Goal: Navigation & Orientation: Understand site structure

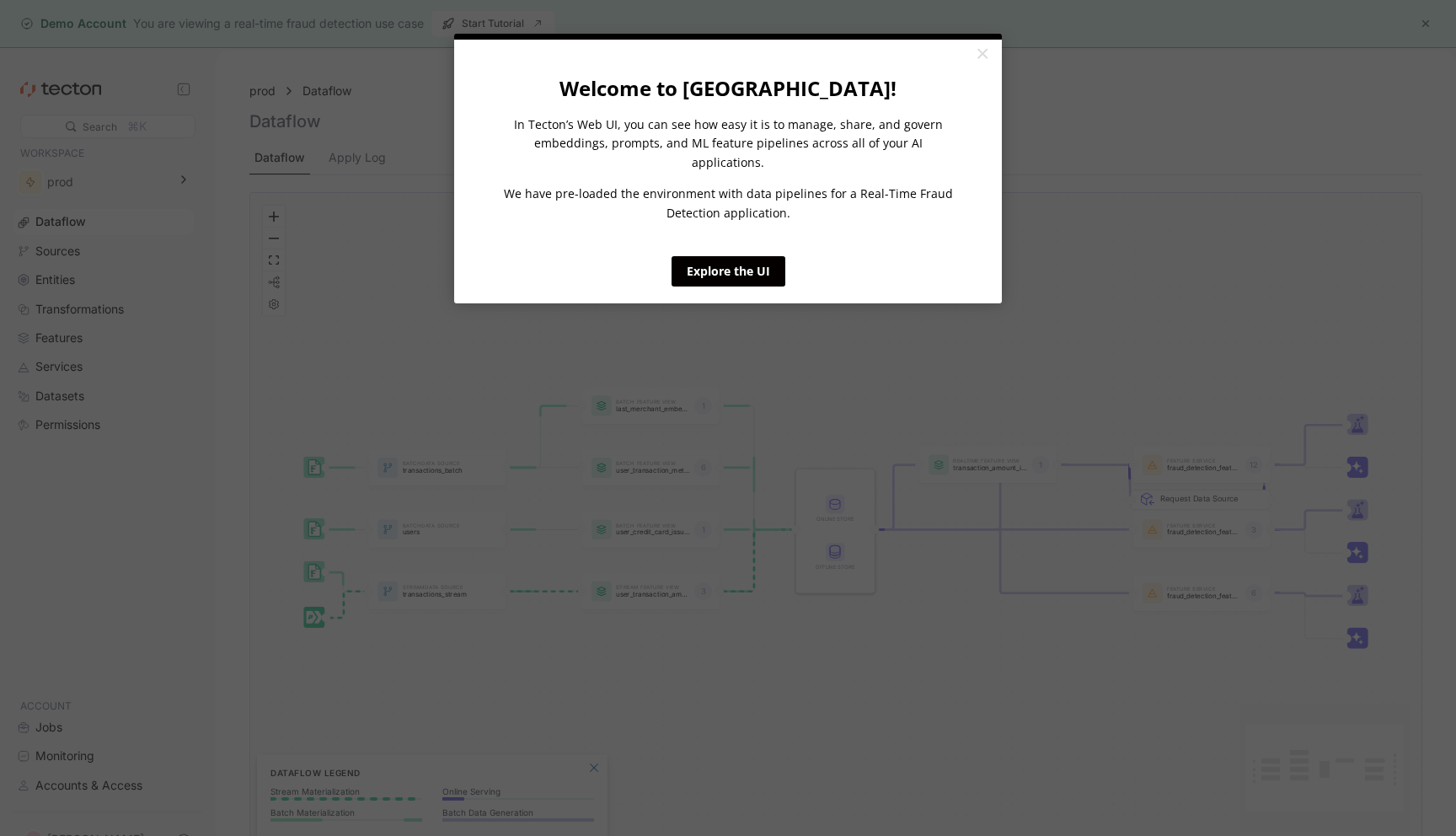
click appcues "× Welcome to Tecton! In Tecton’s Web UI, you can see how easy it is to manage, …"
click at [981, 58] on link "×" at bounding box center [982, 54] width 29 height 30
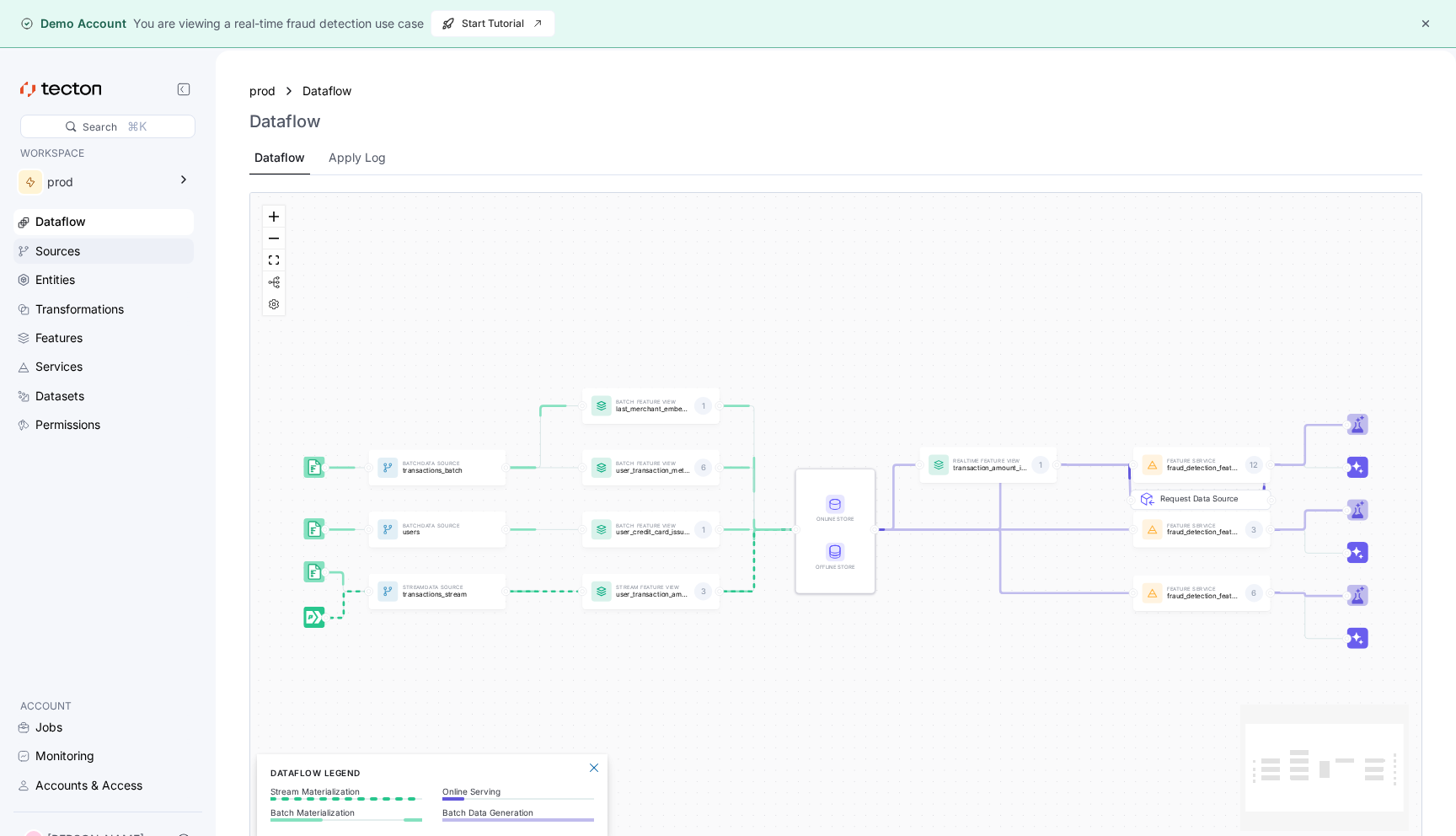
click at [123, 256] on div "Sources" at bounding box center [112, 251] width 155 height 18
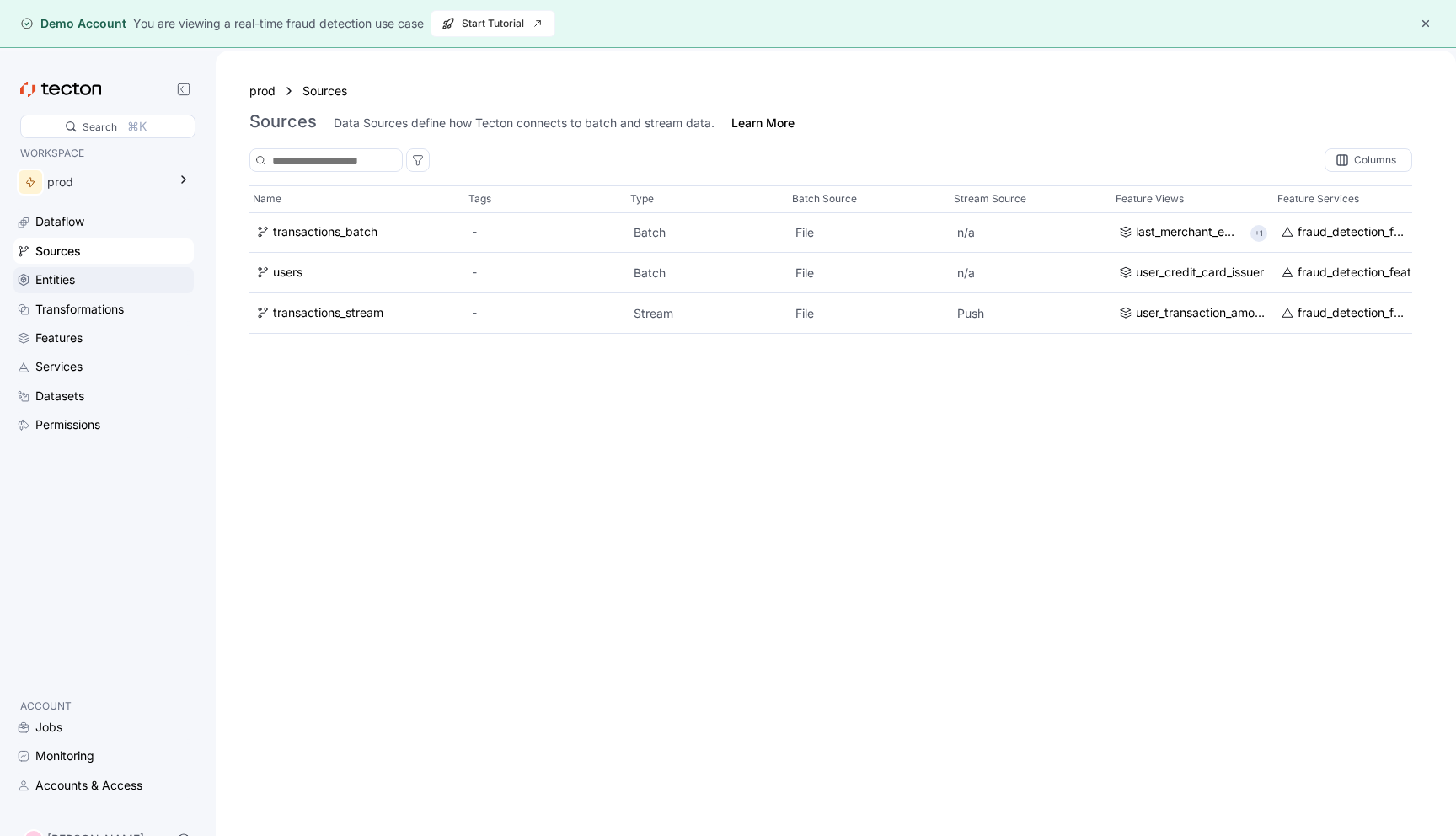
click at [122, 274] on div "Entities" at bounding box center [112, 280] width 155 height 18
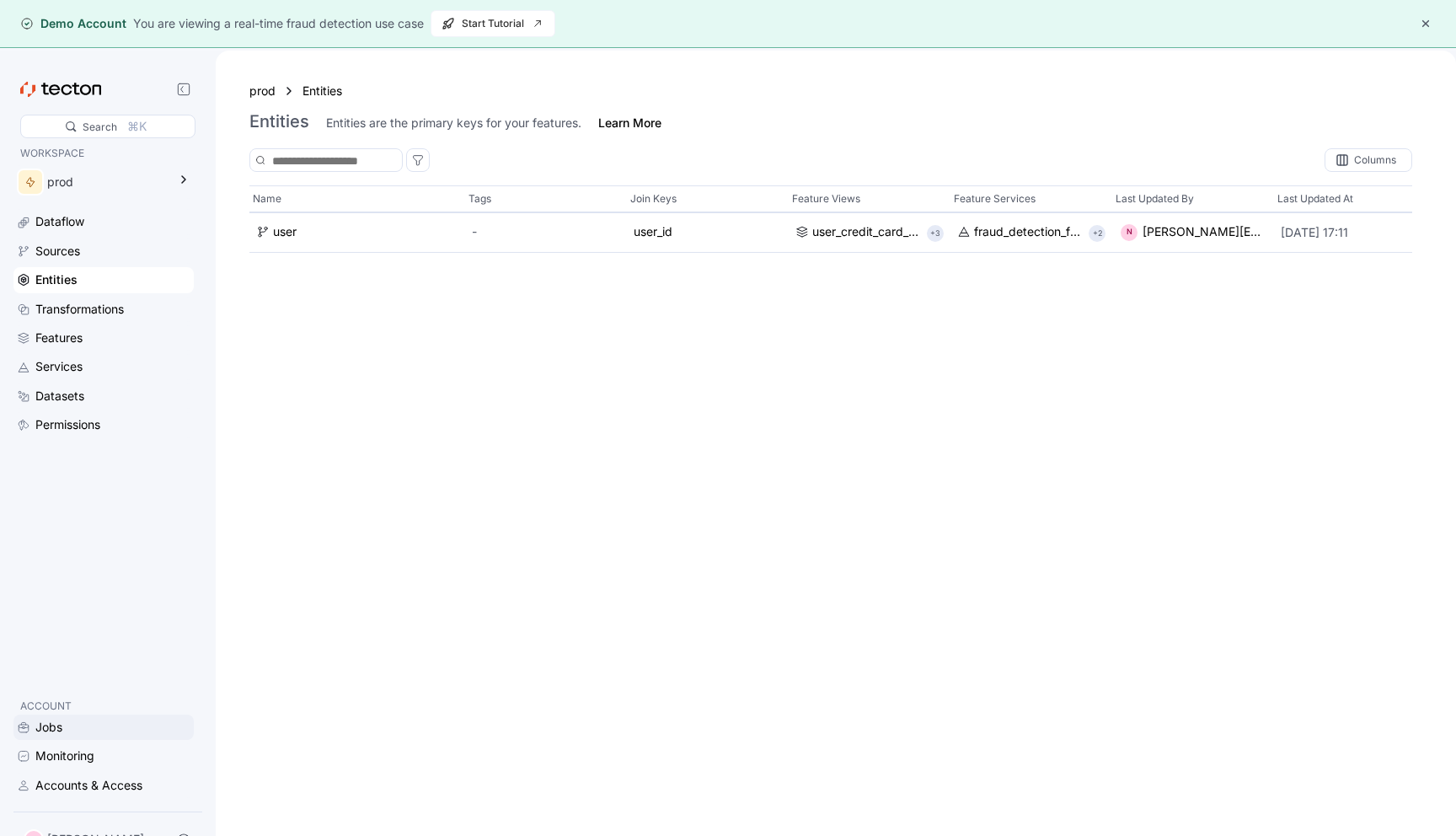
click at [85, 731] on div "Jobs" at bounding box center [112, 727] width 155 height 18
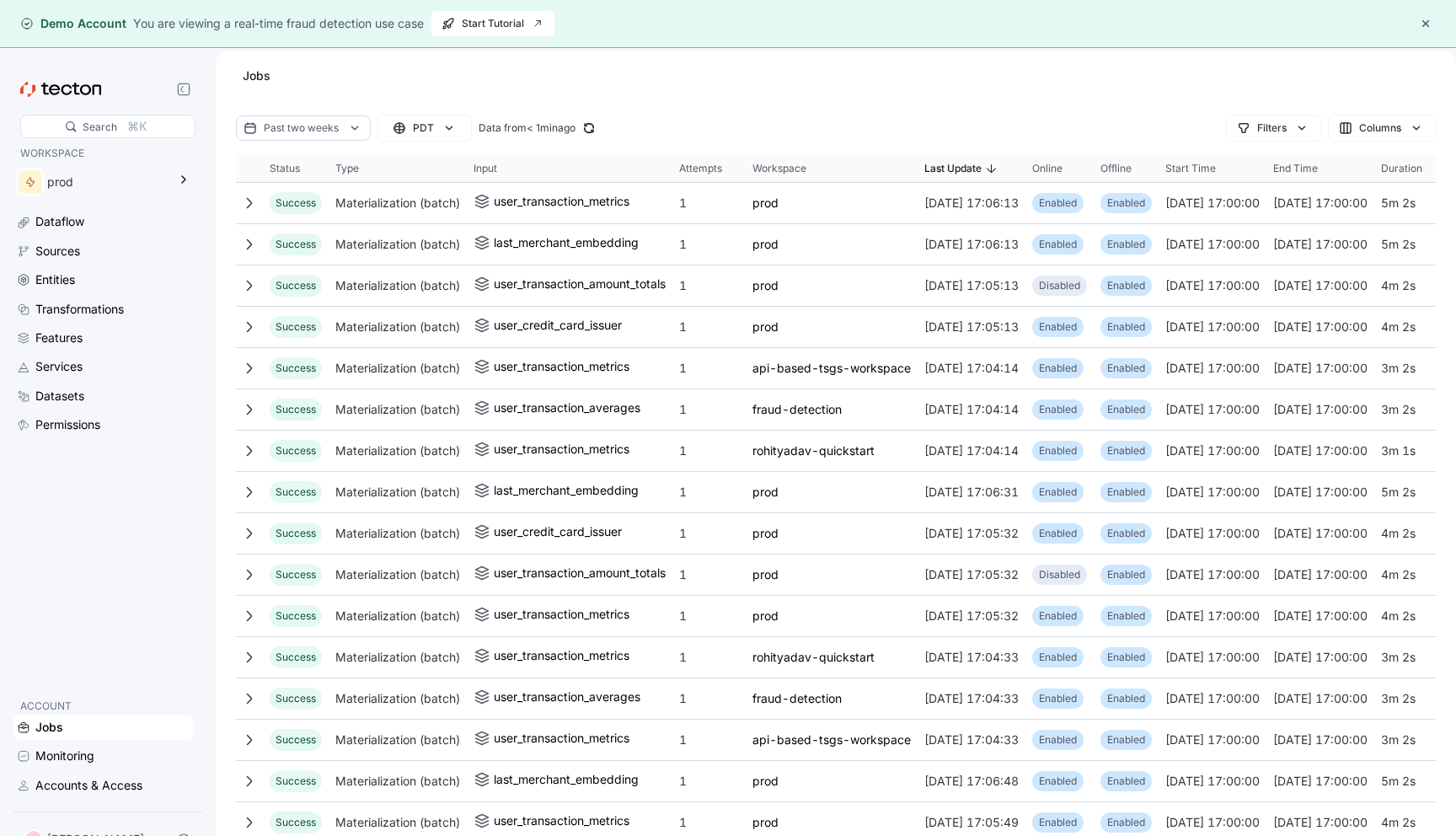
click at [1425, 20] on button "button" at bounding box center [1426, 24] width 20 height 20
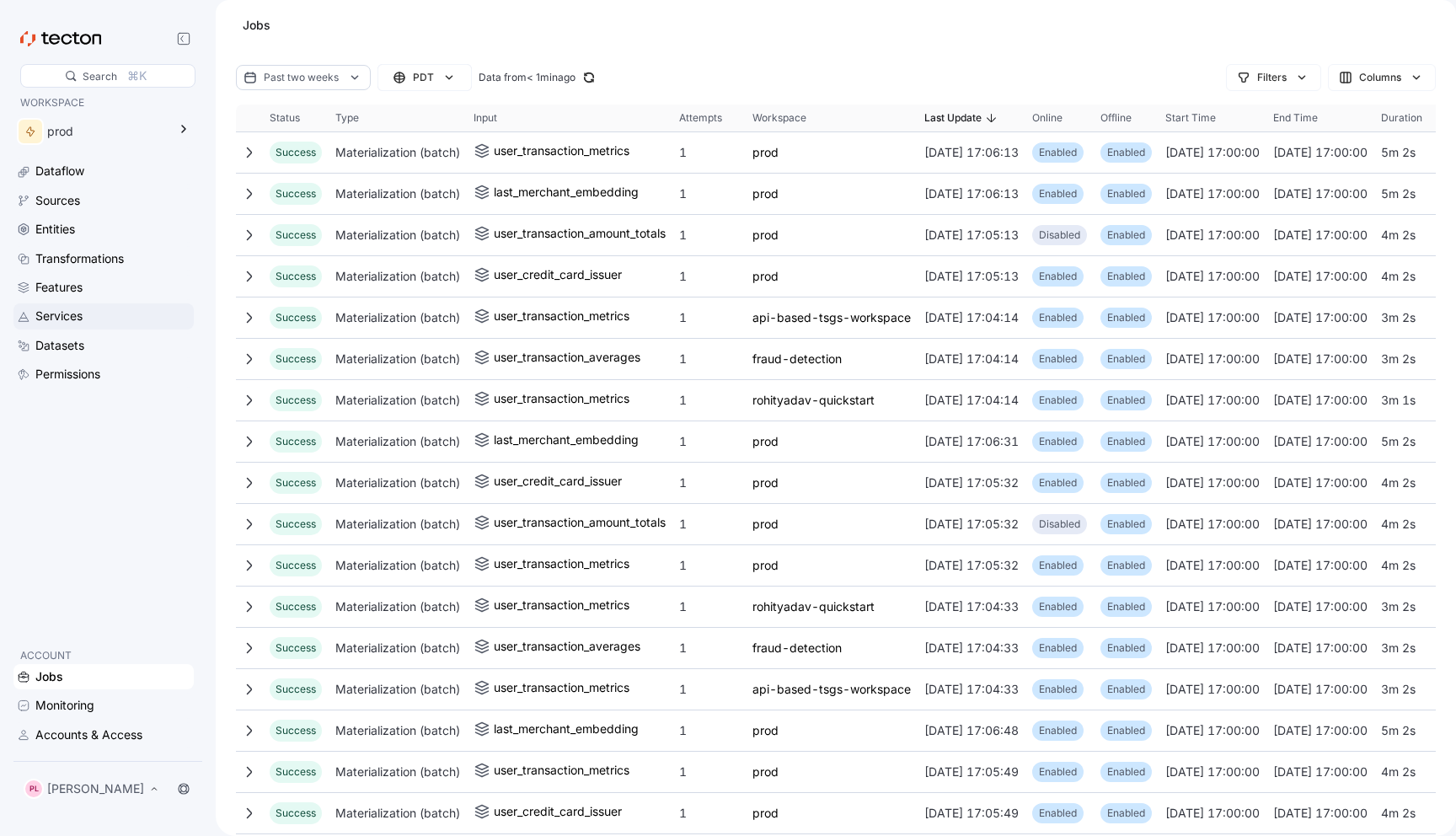
click at [106, 316] on div "Services" at bounding box center [112, 316] width 155 height 18
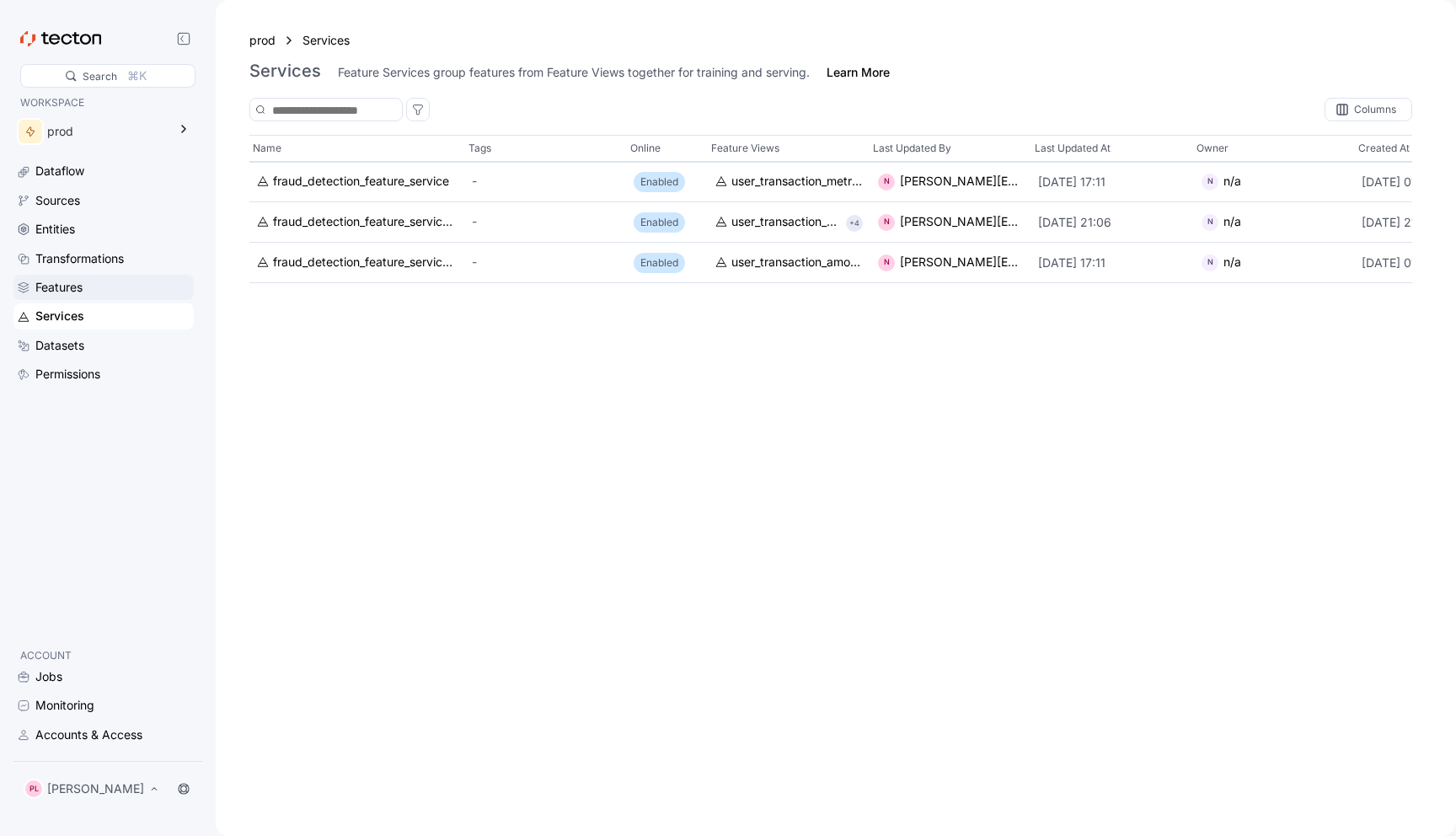
click at [103, 287] on div "Features" at bounding box center [112, 287] width 155 height 18
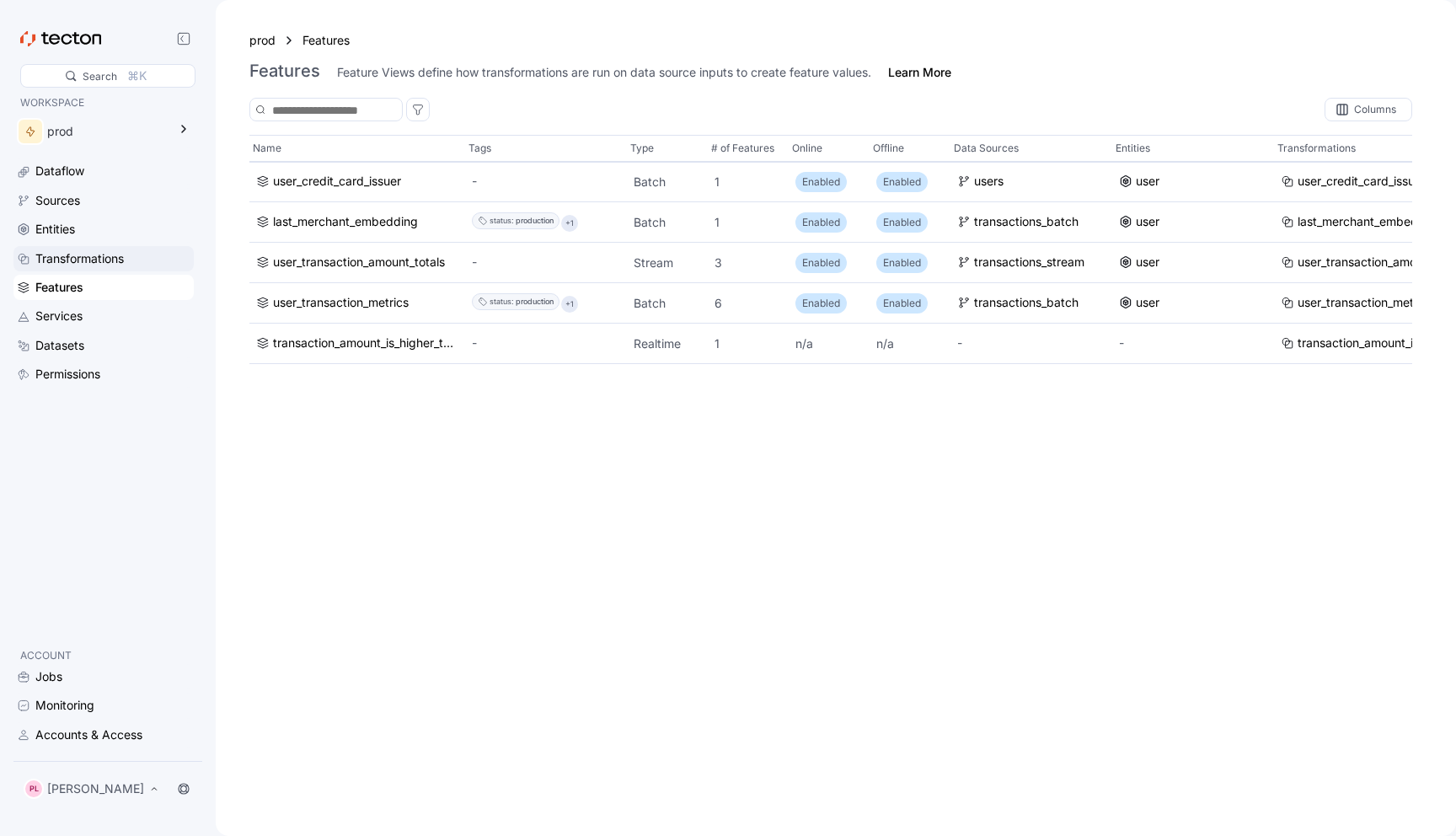
click at [102, 263] on div "Transformations" at bounding box center [80, 259] width 89 height 18
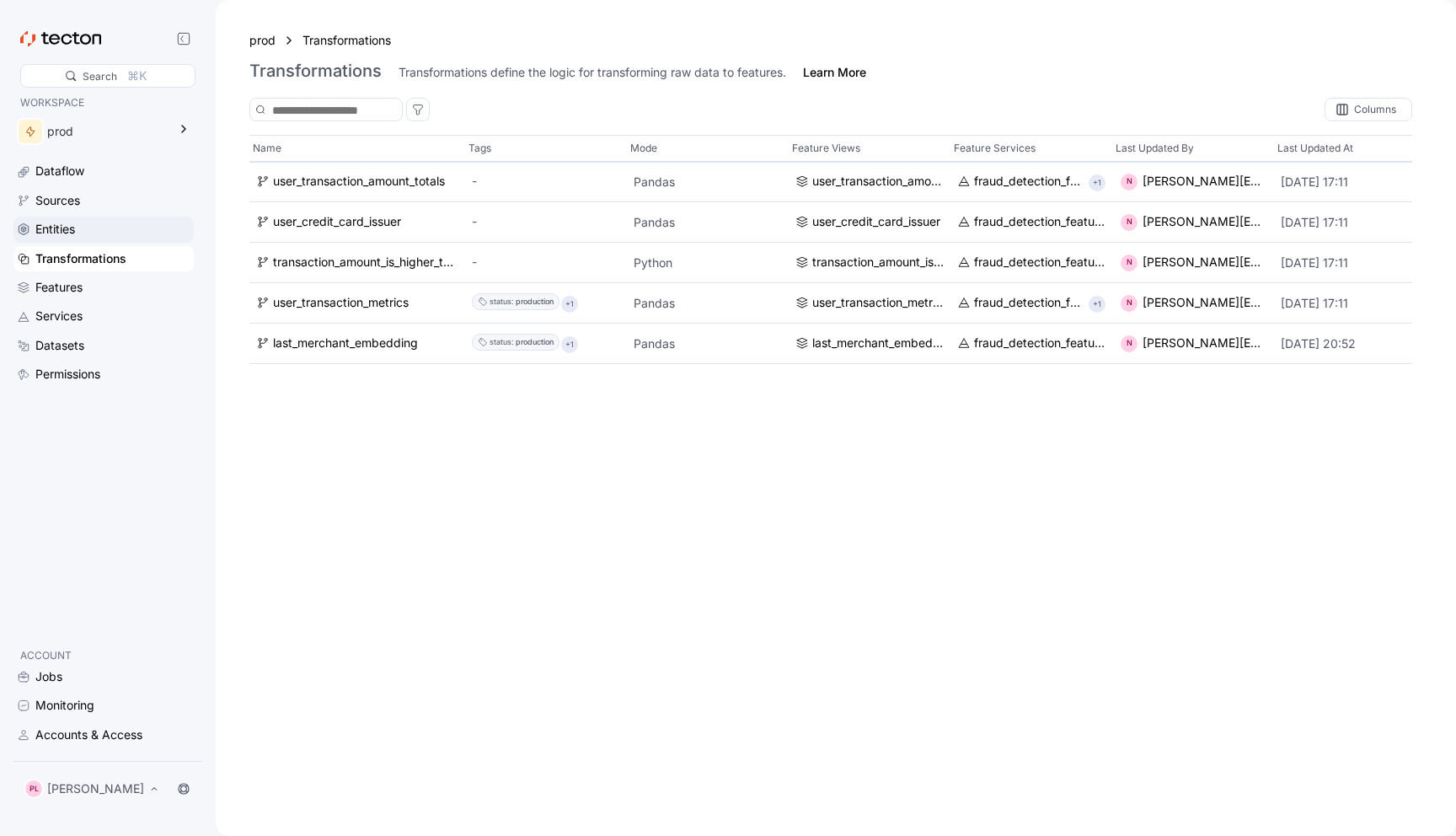
click at [100, 240] on div "Entities" at bounding box center [103, 230] width 180 height 26
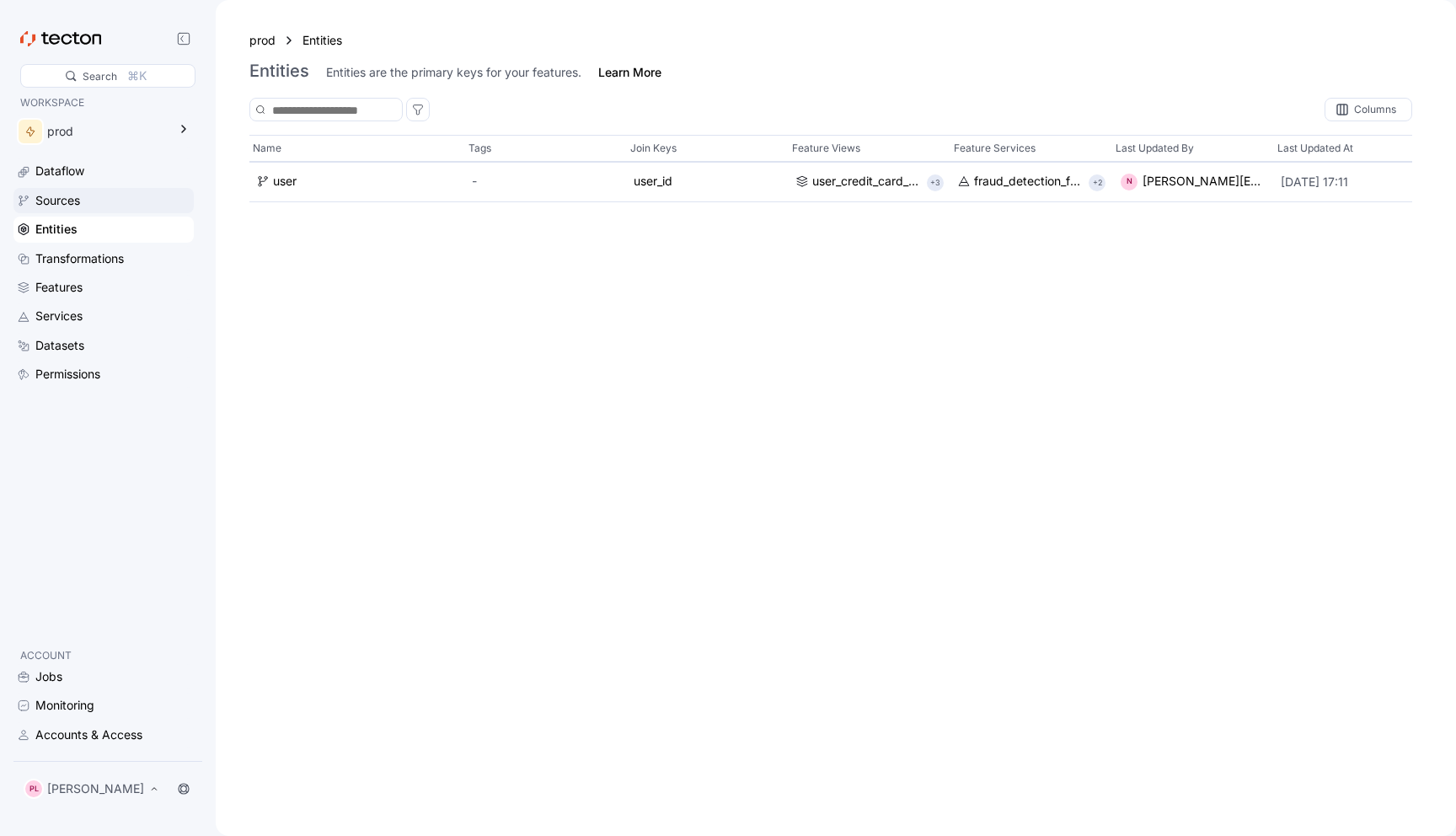
click at [100, 211] on div "Sources" at bounding box center [103, 200] width 180 height 26
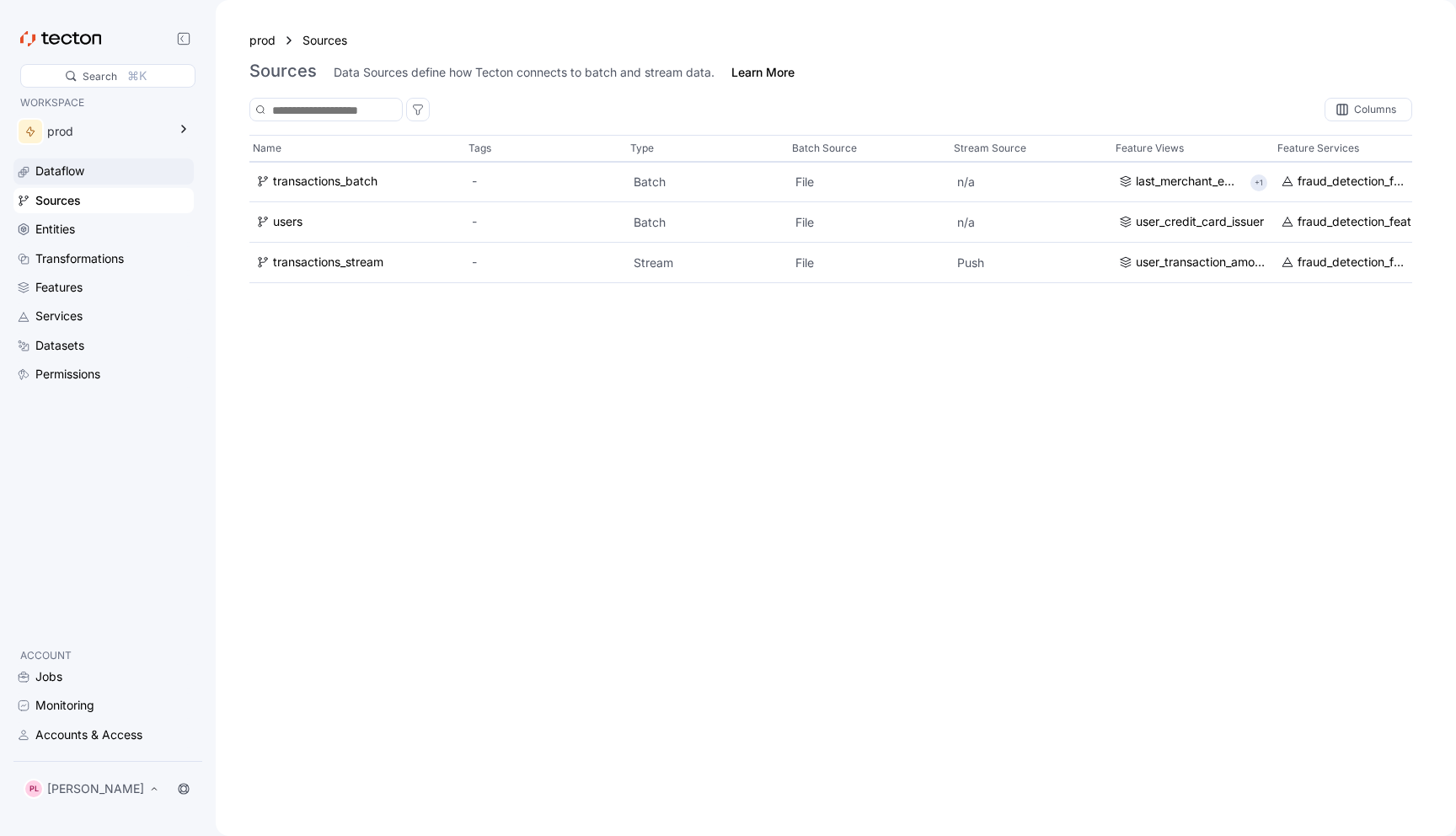
click at [95, 179] on div "Dataflow" at bounding box center [112, 171] width 155 height 18
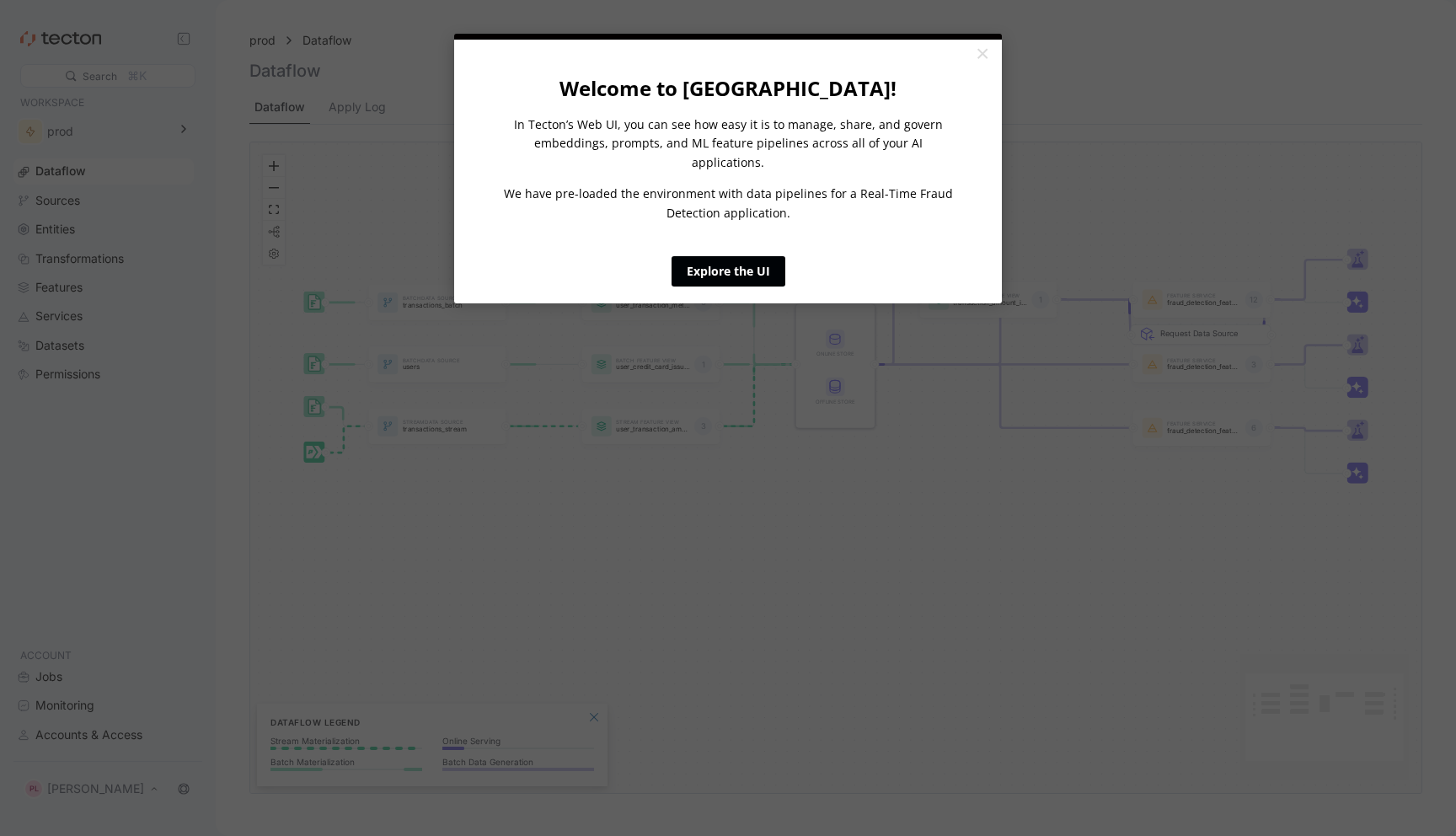
click at [744, 256] on link "Explore the UI" at bounding box center [728, 271] width 113 height 30
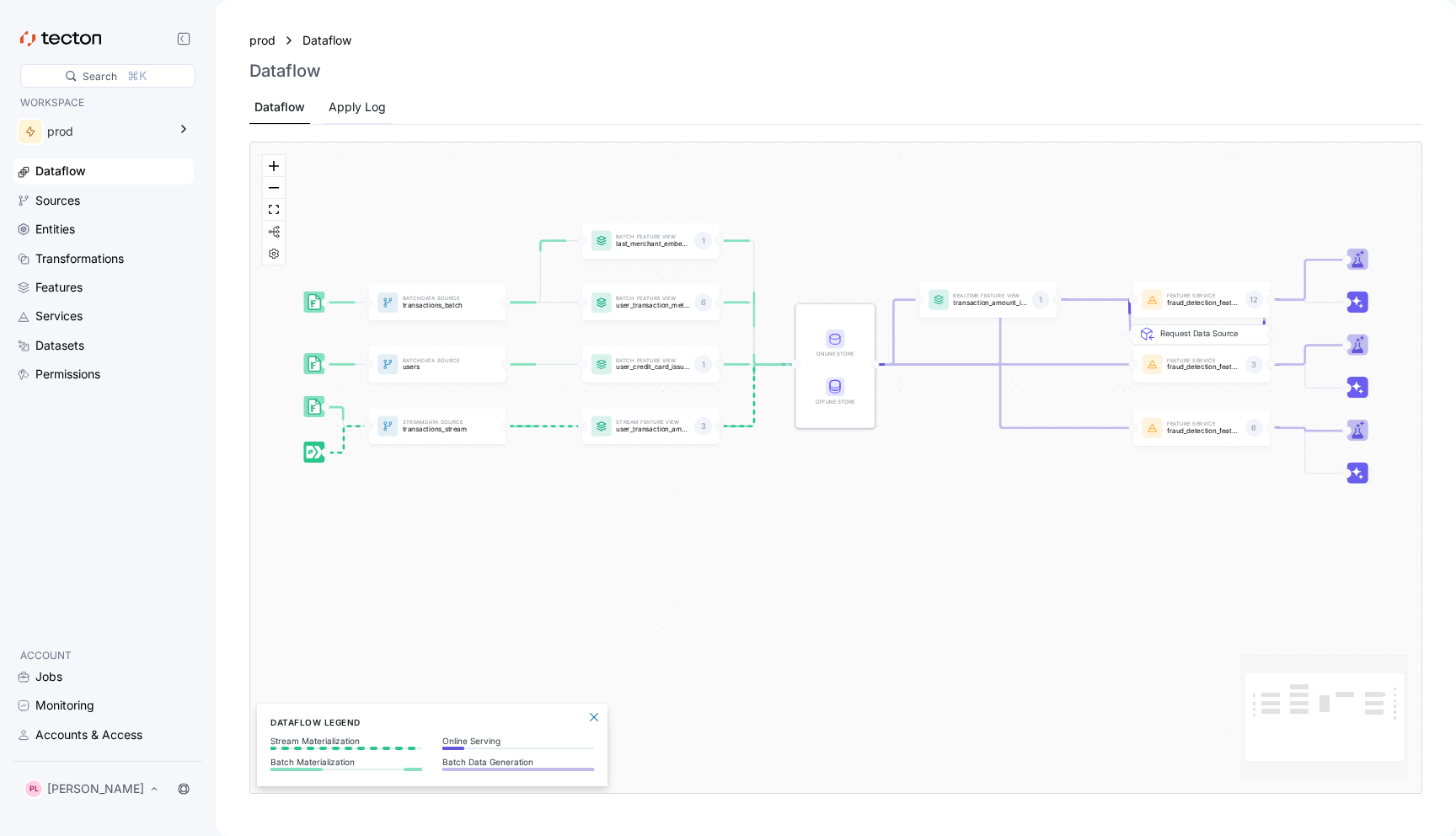
click at [384, 113] on div "Apply Log" at bounding box center [357, 107] width 58 height 18
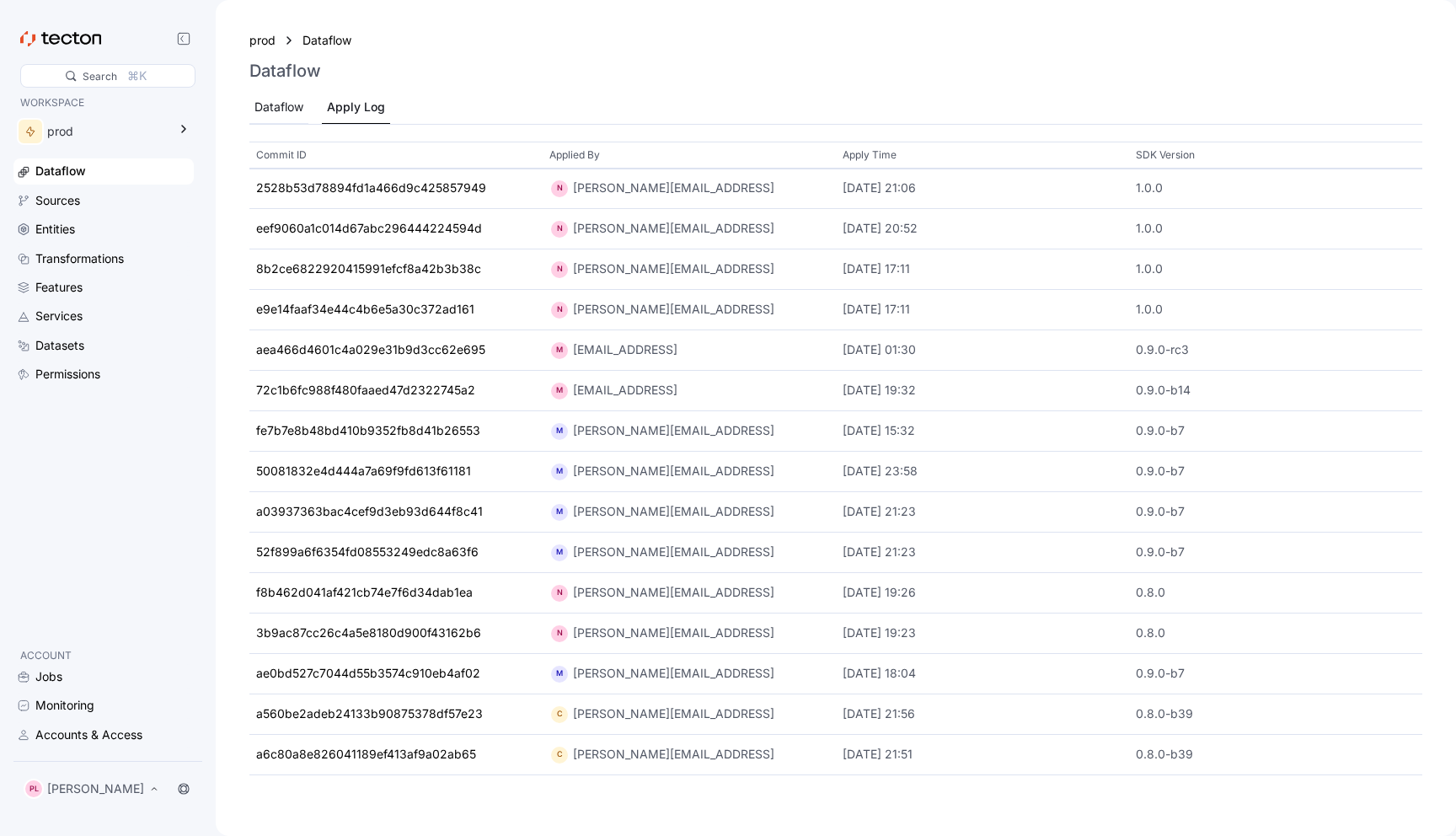
click at [271, 123] on div "Dataflow" at bounding box center [279, 107] width 59 height 33
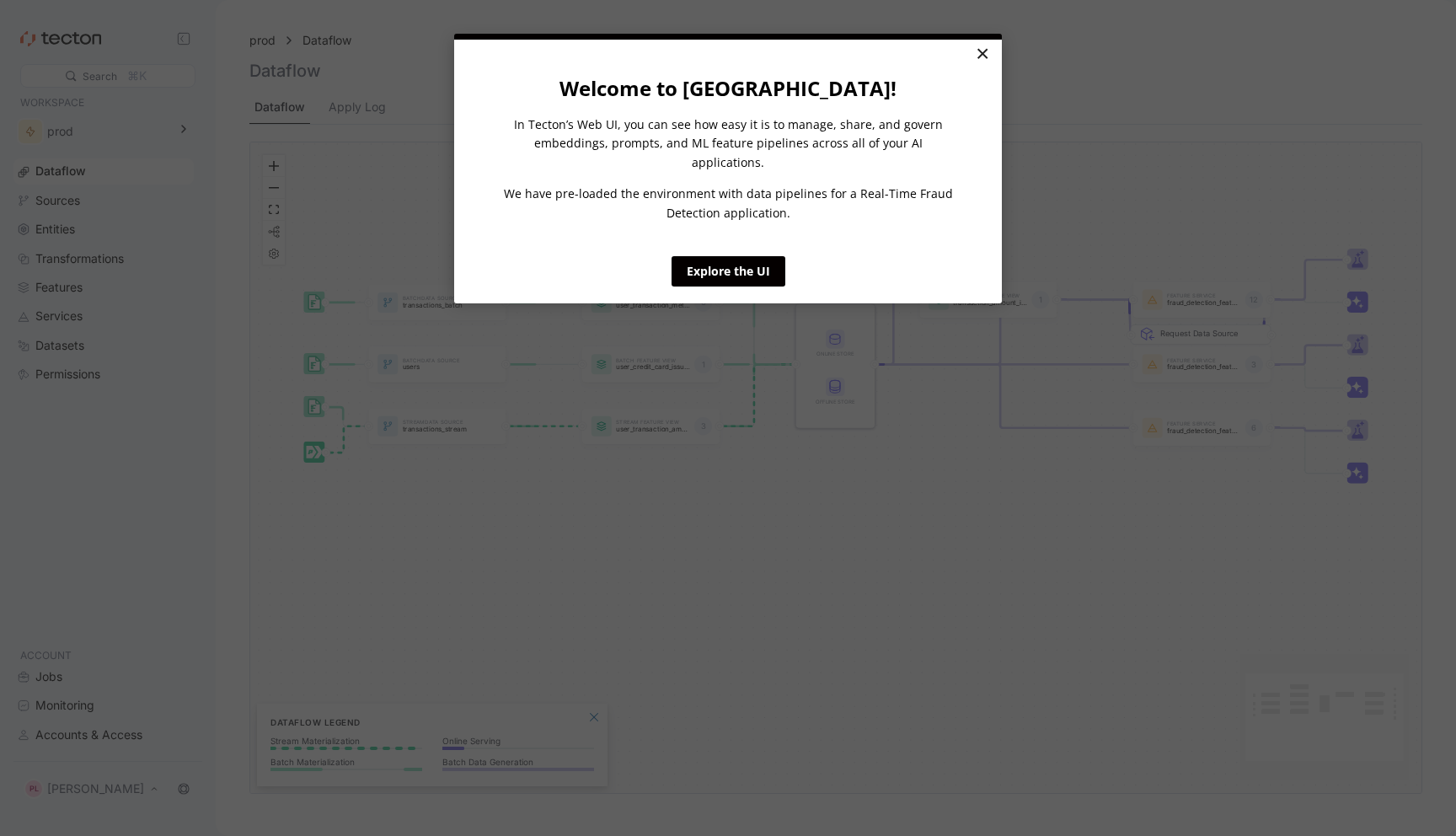
click at [979, 59] on link "×" at bounding box center [982, 54] width 29 height 30
